Goal: Information Seeking & Learning: Check status

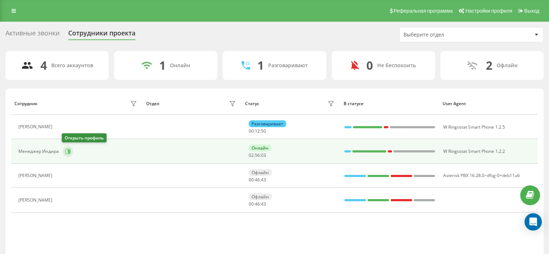
click at [69, 149] on icon at bounding box center [67, 151] width 5 height 5
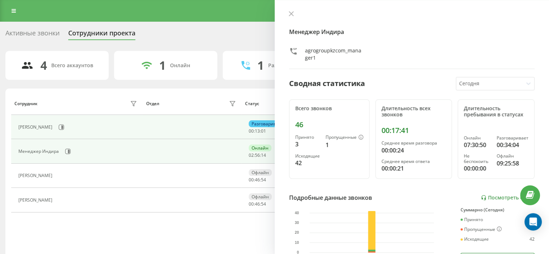
click at [120, 132] on div "[PERSON_NAME]" at bounding box center [78, 127] width 121 height 12
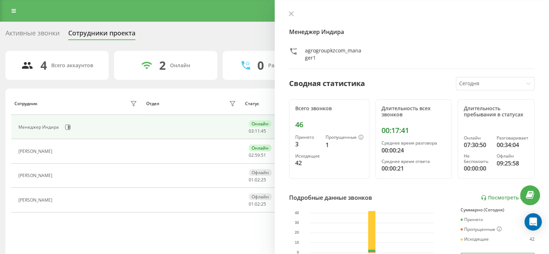
drag, startPoint x: 291, startPoint y: 12, endPoint x: 286, endPoint y: 16, distance: 6.2
click at [291, 13] on icon at bounding box center [291, 13] width 5 height 5
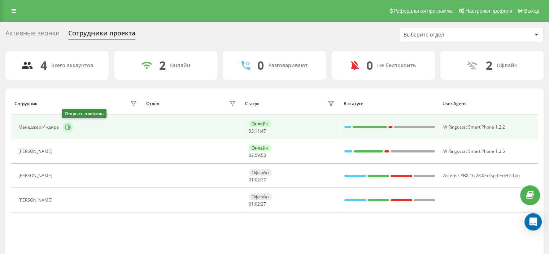
click at [66, 124] on icon at bounding box center [68, 127] width 6 height 6
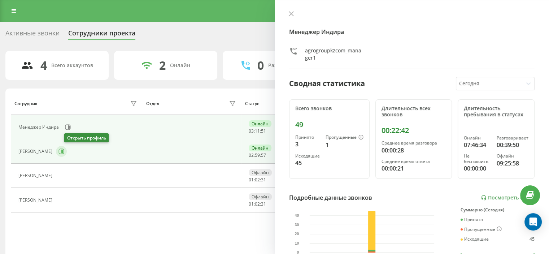
click at [63, 151] on icon at bounding box center [62, 151] width 2 height 4
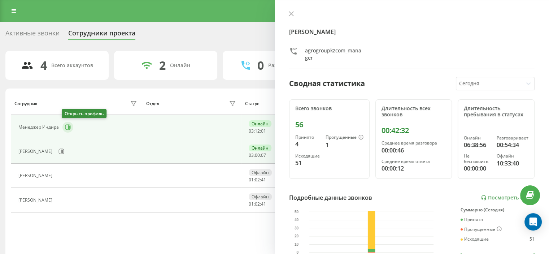
click at [69, 126] on icon at bounding box center [68, 127] width 6 height 6
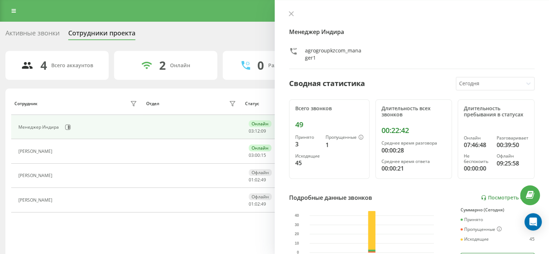
click at [293, 15] on icon at bounding box center [291, 13] width 5 height 5
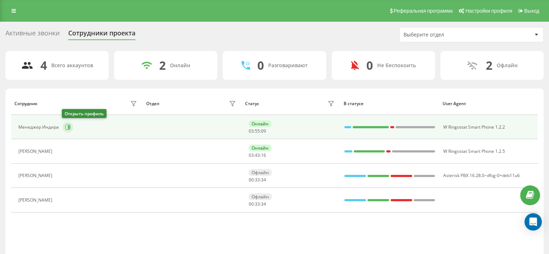
click at [66, 126] on icon at bounding box center [68, 127] width 6 height 6
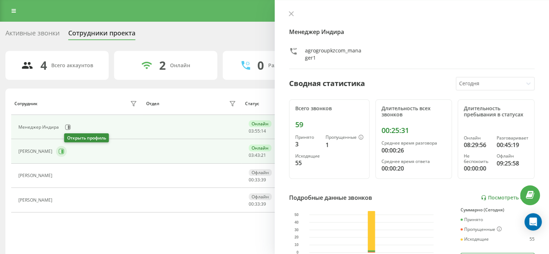
click at [64, 153] on icon at bounding box center [61, 151] width 6 height 6
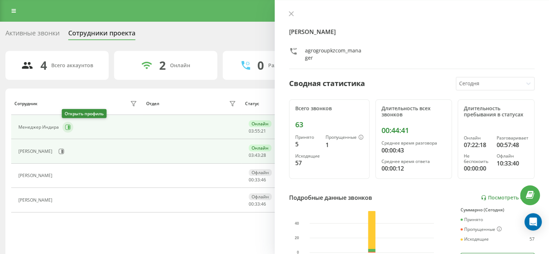
click at [70, 125] on icon at bounding box center [68, 127] width 6 height 6
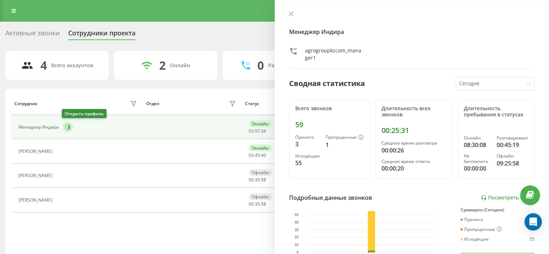
click at [69, 128] on icon at bounding box center [67, 126] width 5 height 5
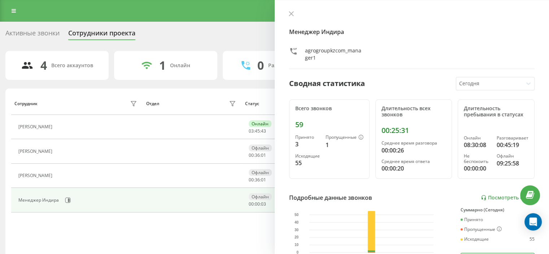
click at [290, 14] on icon at bounding box center [291, 14] width 4 height 4
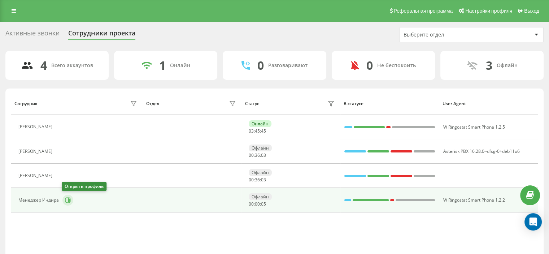
click at [68, 200] on icon at bounding box center [69, 200] width 2 height 4
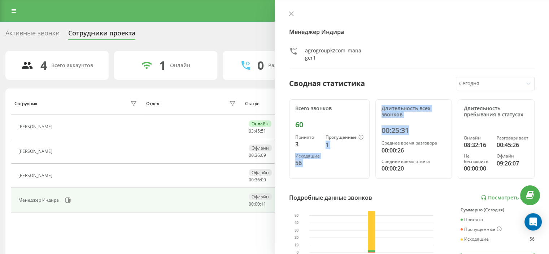
drag, startPoint x: 421, startPoint y: 131, endPoint x: 362, endPoint y: 131, distance: 58.8
click at [362, 131] on div "Всего звонков 60 Принято 3 Пропущенные 1 Исходящие 56 Длительность всех звонков…" at bounding box center [412, 138] width 246 height 79
click at [423, 135] on div "Длительность всех звонков 00:25:31 Среднее время разговора 00:00:26 Среднее вре…" at bounding box center [413, 138] width 77 height 79
drag, startPoint x: 418, startPoint y: 130, endPoint x: 378, endPoint y: 130, distance: 40.4
click at [378, 130] on div "Длительность всех звонков 00:25:31 Среднее время разговора 00:00:26 Среднее вре…" at bounding box center [413, 138] width 77 height 79
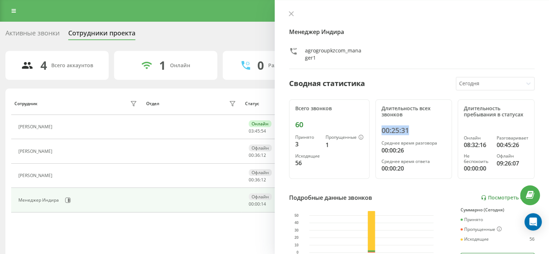
copy div "00:25:31"
